Goal: Information Seeking & Learning: Learn about a topic

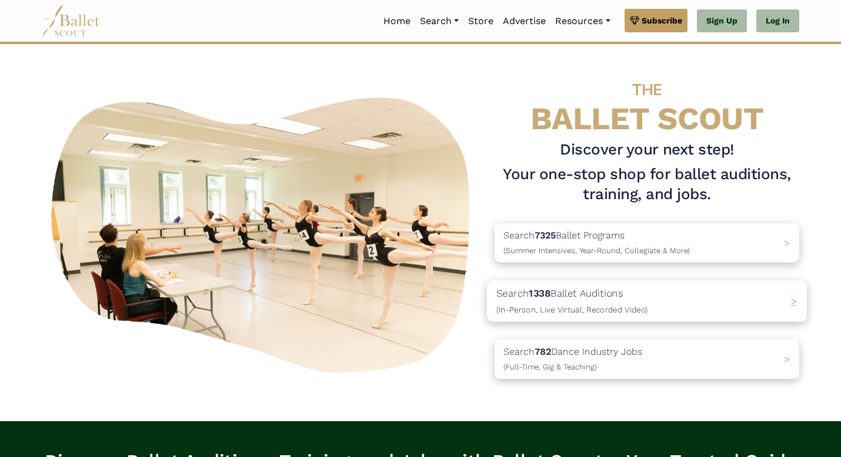
click at [605, 293] on p "Search 1338 Ballet Auditions (In-Person, Live Virtual, Recorded Video)" at bounding box center [571, 301] width 151 height 32
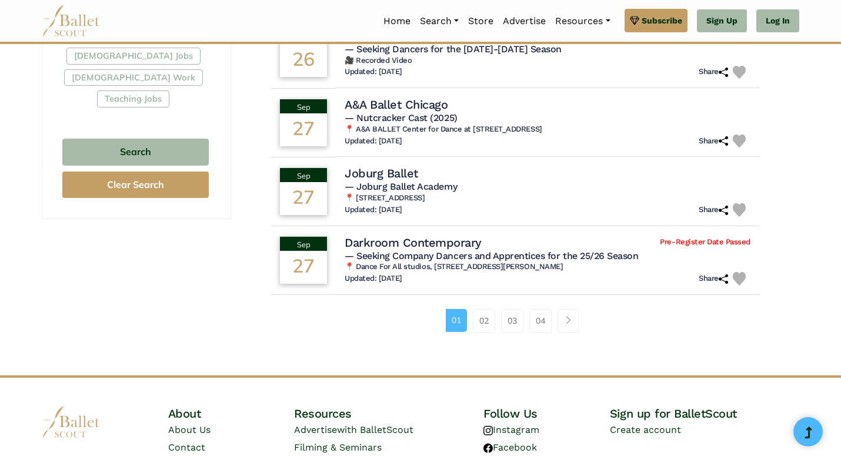
scroll to position [809, 0]
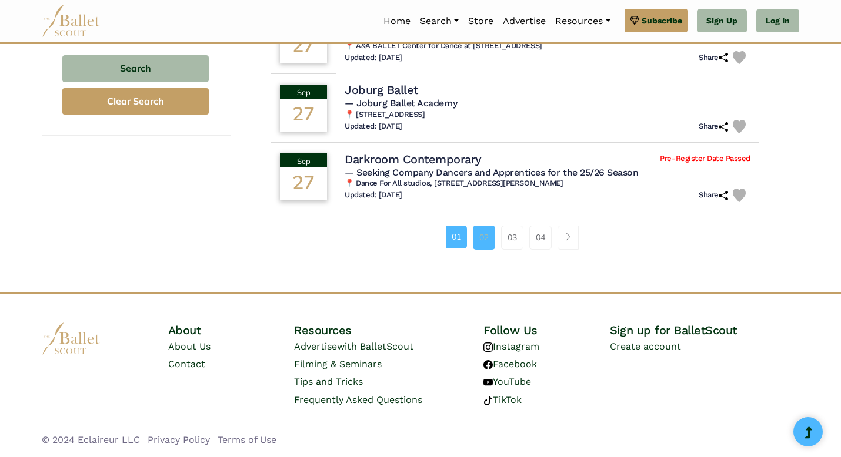
click at [489, 233] on link "02" at bounding box center [484, 238] width 22 height 24
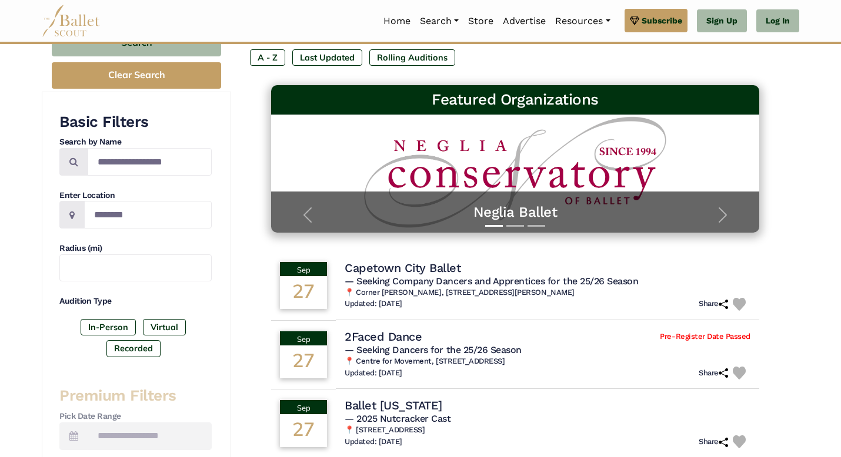
scroll to position [147, 0]
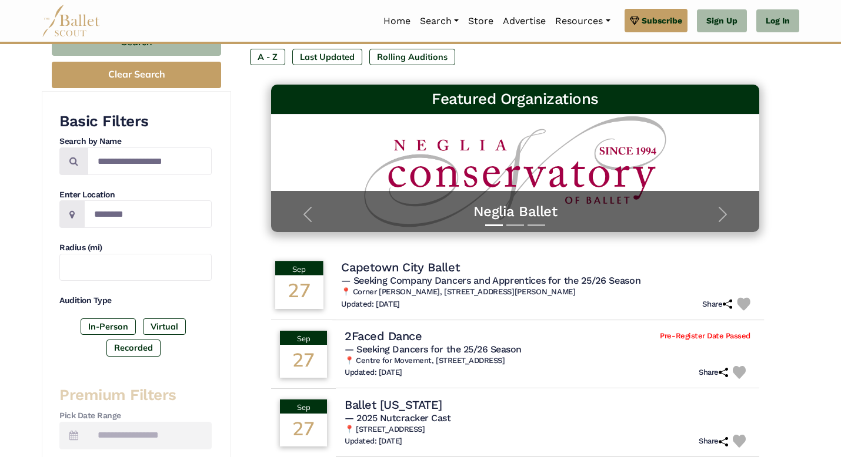
click at [380, 296] on h6 "📍 Corner [PERSON_NAME], [STREET_ADDRESS][PERSON_NAME]" at bounding box center [548, 293] width 414 height 10
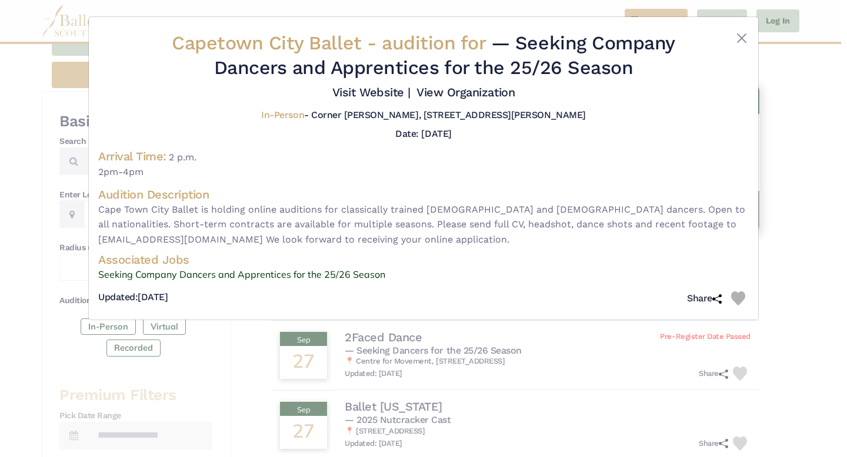
click at [473, 138] on div "Date: [DATE]" at bounding box center [423, 133] width 650 height 15
click at [737, 41] on button "Close" at bounding box center [741, 38] width 14 height 14
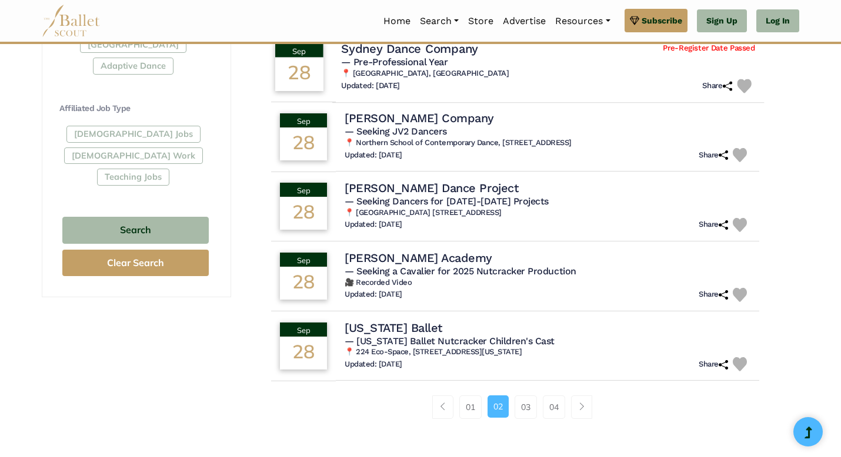
scroll to position [651, 0]
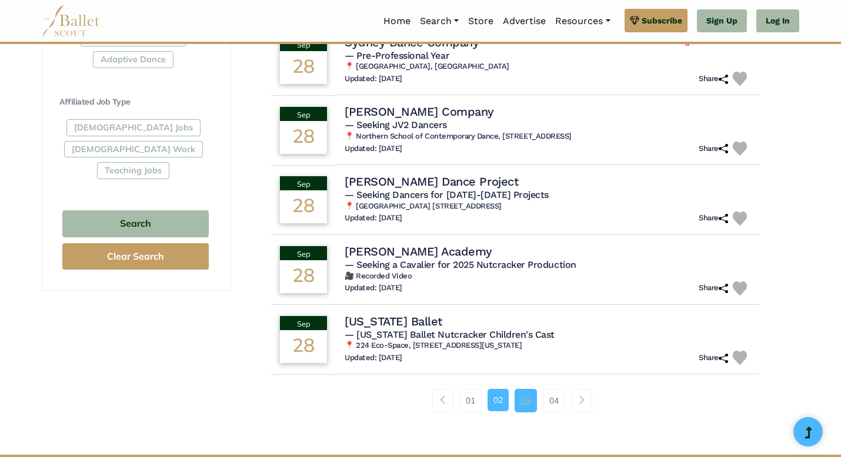
click at [521, 402] on link "03" at bounding box center [525, 401] width 22 height 24
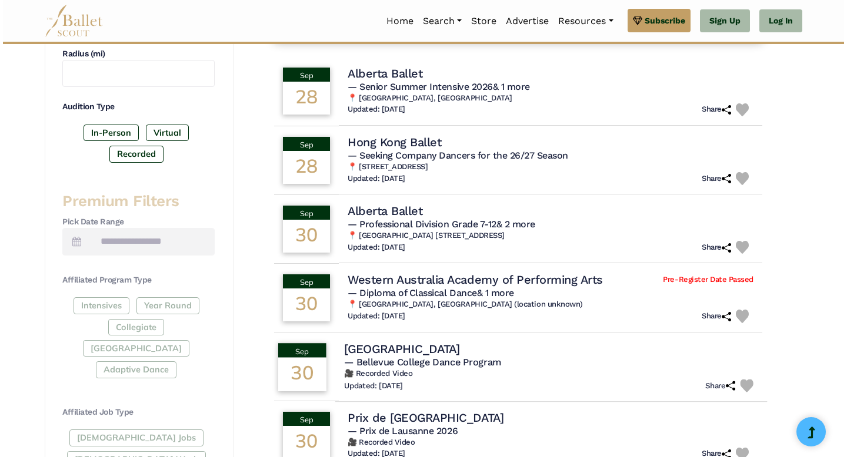
scroll to position [321, 0]
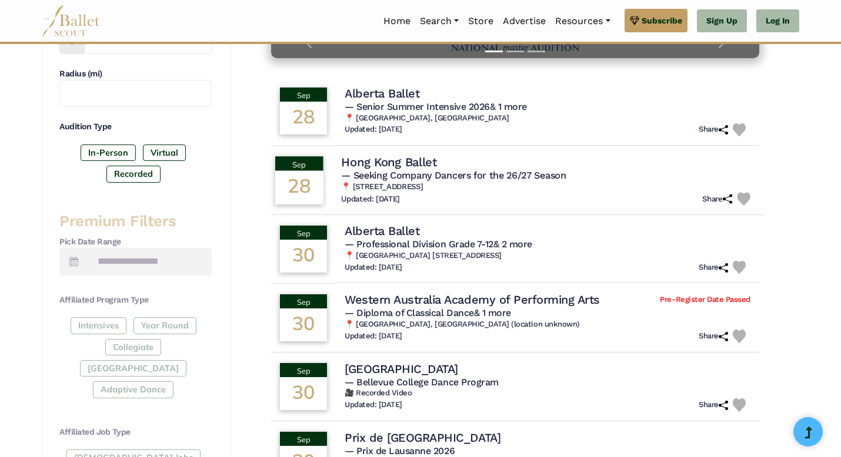
click at [409, 157] on h4 "Hong Kong Ballet" at bounding box center [389, 162] width 96 height 16
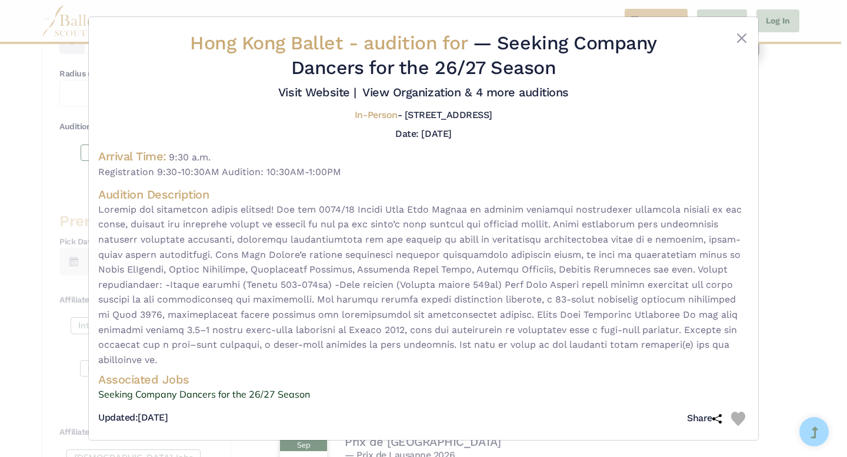
click at [607, 332] on span at bounding box center [423, 285] width 650 height 166
click at [346, 206] on span at bounding box center [423, 285] width 650 height 166
click at [410, 94] on link "View Organization & 4 more auditions" at bounding box center [465, 92] width 206 height 14
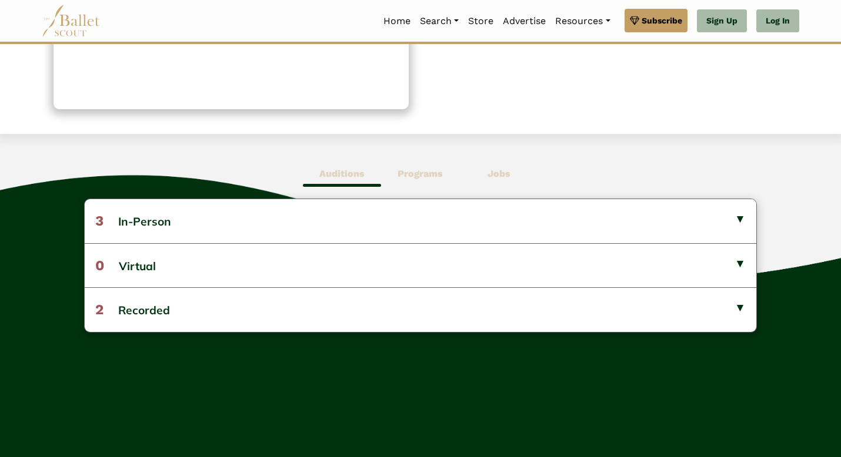
scroll to position [228, 0]
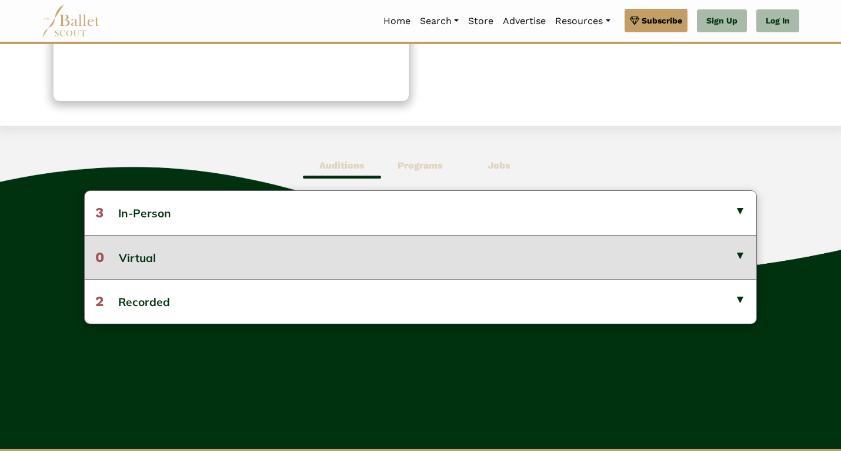
click at [506, 252] on button "0 Virtual" at bounding box center [420, 257] width 671 height 44
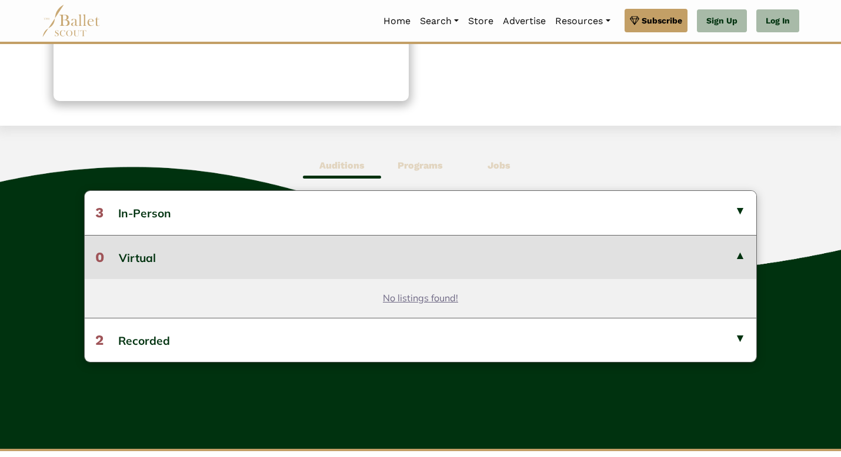
click at [507, 260] on button "0 Virtual" at bounding box center [420, 257] width 671 height 44
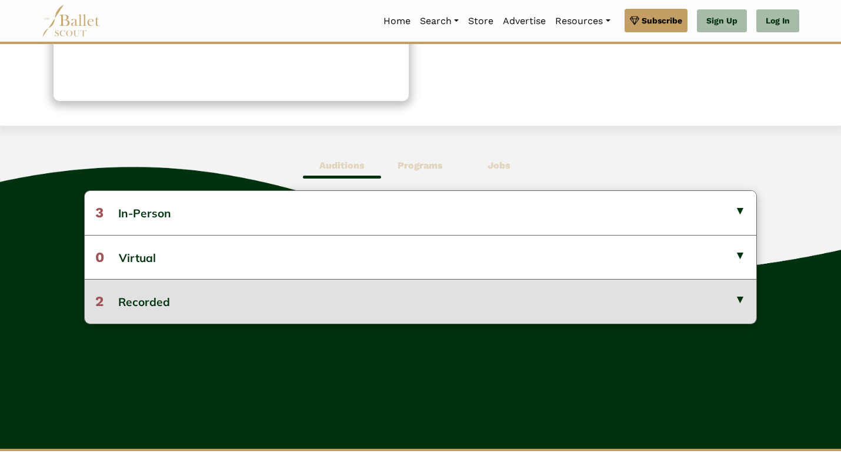
click at [511, 312] on button "2 Recorded" at bounding box center [420, 301] width 671 height 44
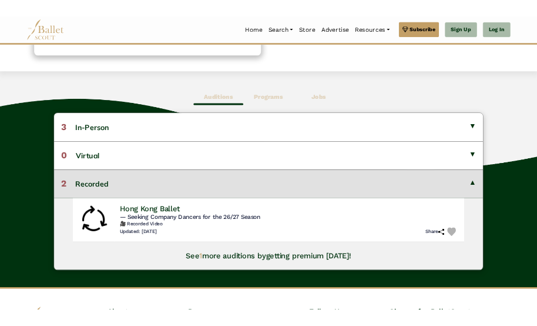
scroll to position [273, 0]
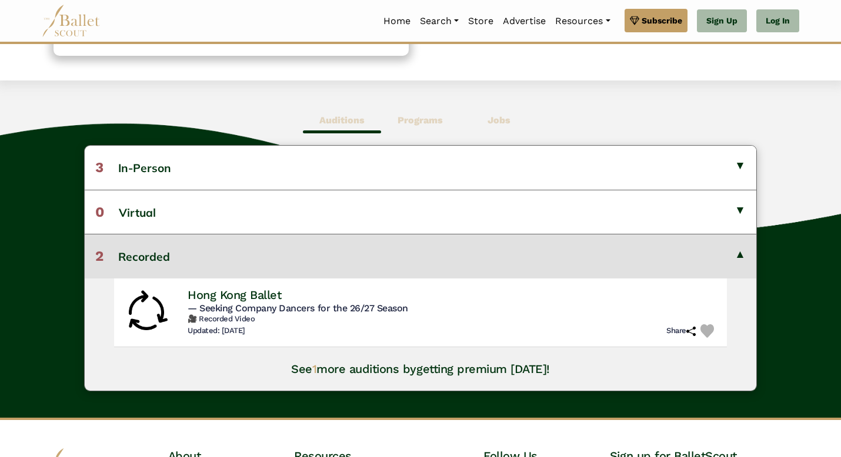
click at [511, 312] on h5 "— Seeking Company Dancers for the 26/27 Season" at bounding box center [453, 309] width 530 height 12
click at [255, 308] on span "— Seeking Company Dancers for the 26/27 Season" at bounding box center [295, 307] width 225 height 11
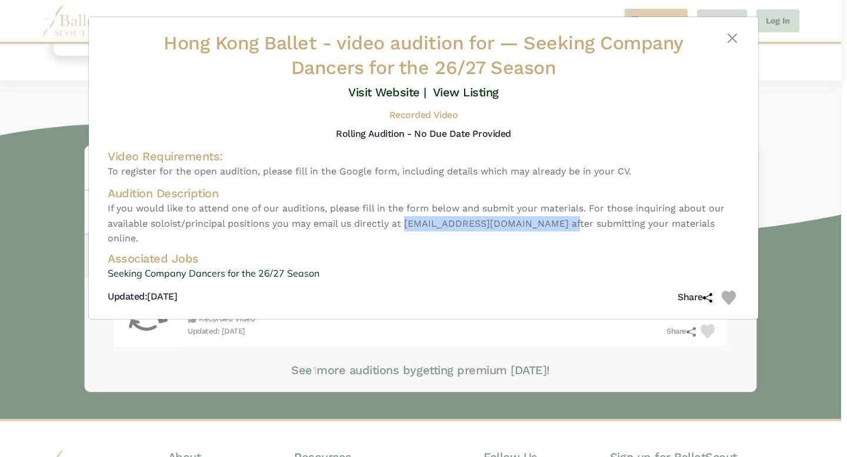
drag, startPoint x: 406, startPoint y: 224, endPoint x: 570, endPoint y: 219, distance: 164.1
click at [570, 219] on span "If you would like to attend one of our auditions, please fill in the form below…" at bounding box center [423, 223] width 631 height 45
